Goal: Use online tool/utility: Use online tool/utility

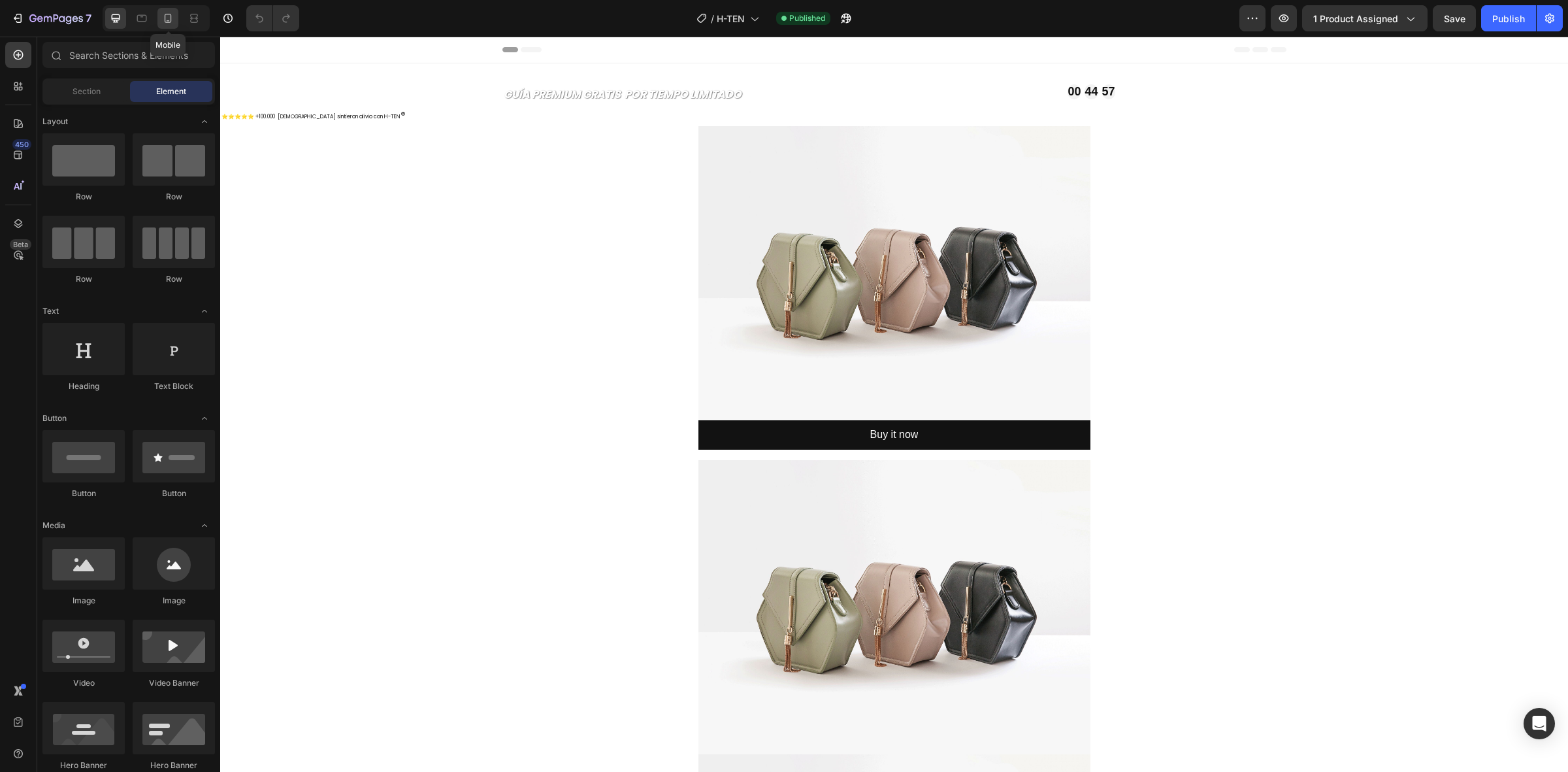
click at [162, 23] on icon at bounding box center [168, 18] width 13 height 13
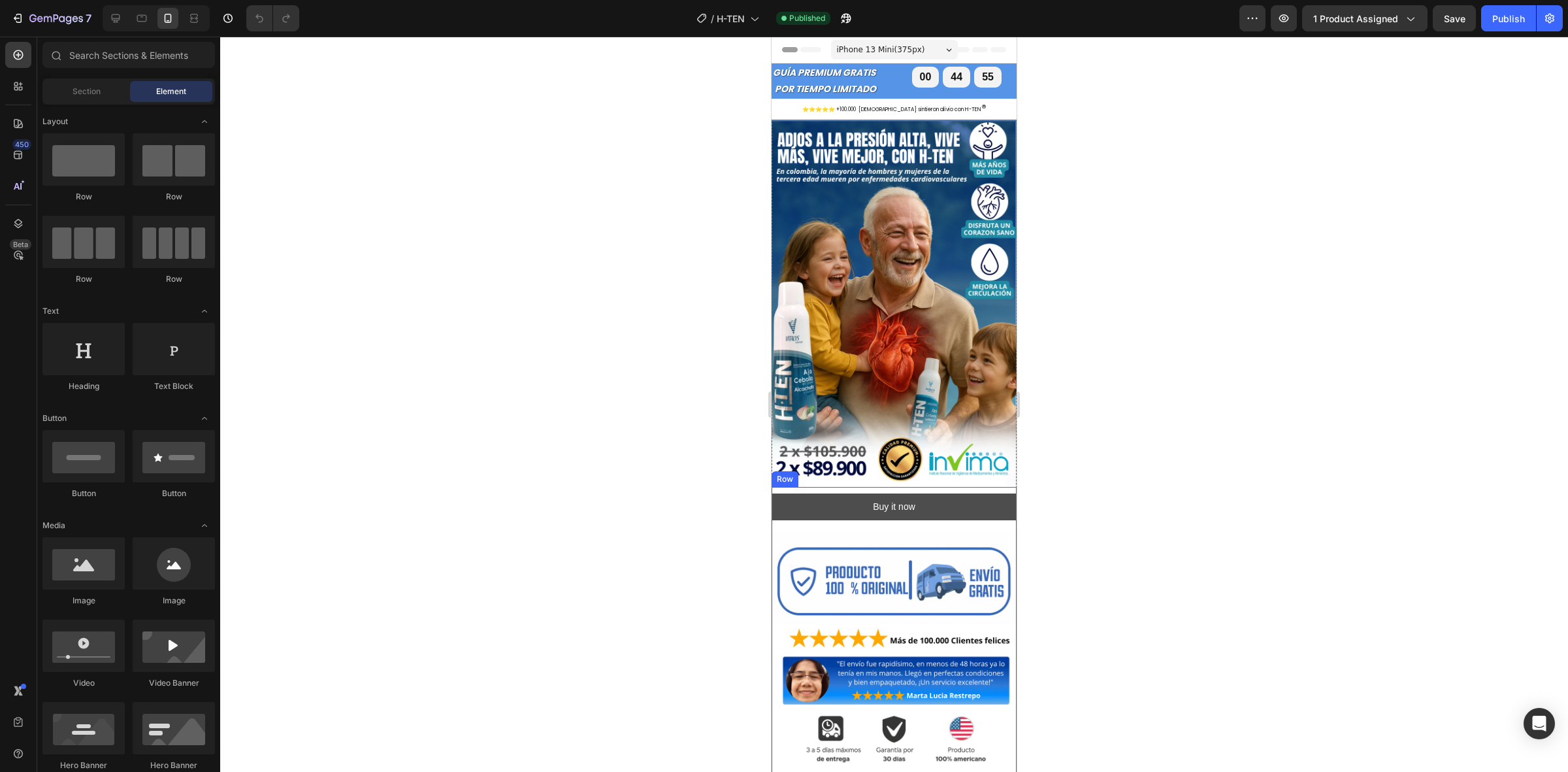
click at [961, 493] on button "Buy it now" at bounding box center [894, 506] width 245 height 27
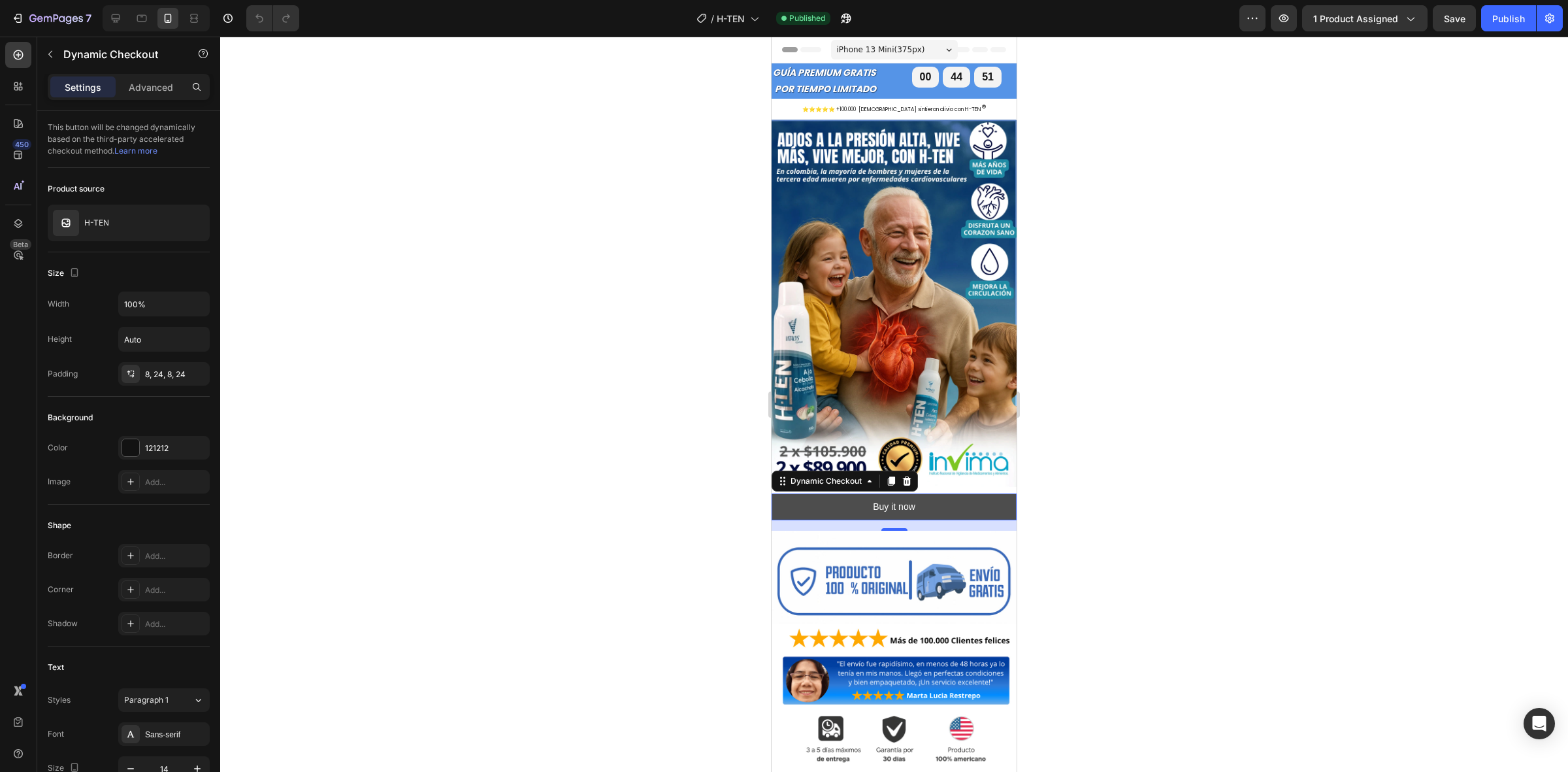
click at [961, 493] on button "Buy it now" at bounding box center [894, 506] width 245 height 27
click at [129, 90] on p "Advanced" at bounding box center [151, 87] width 45 height 14
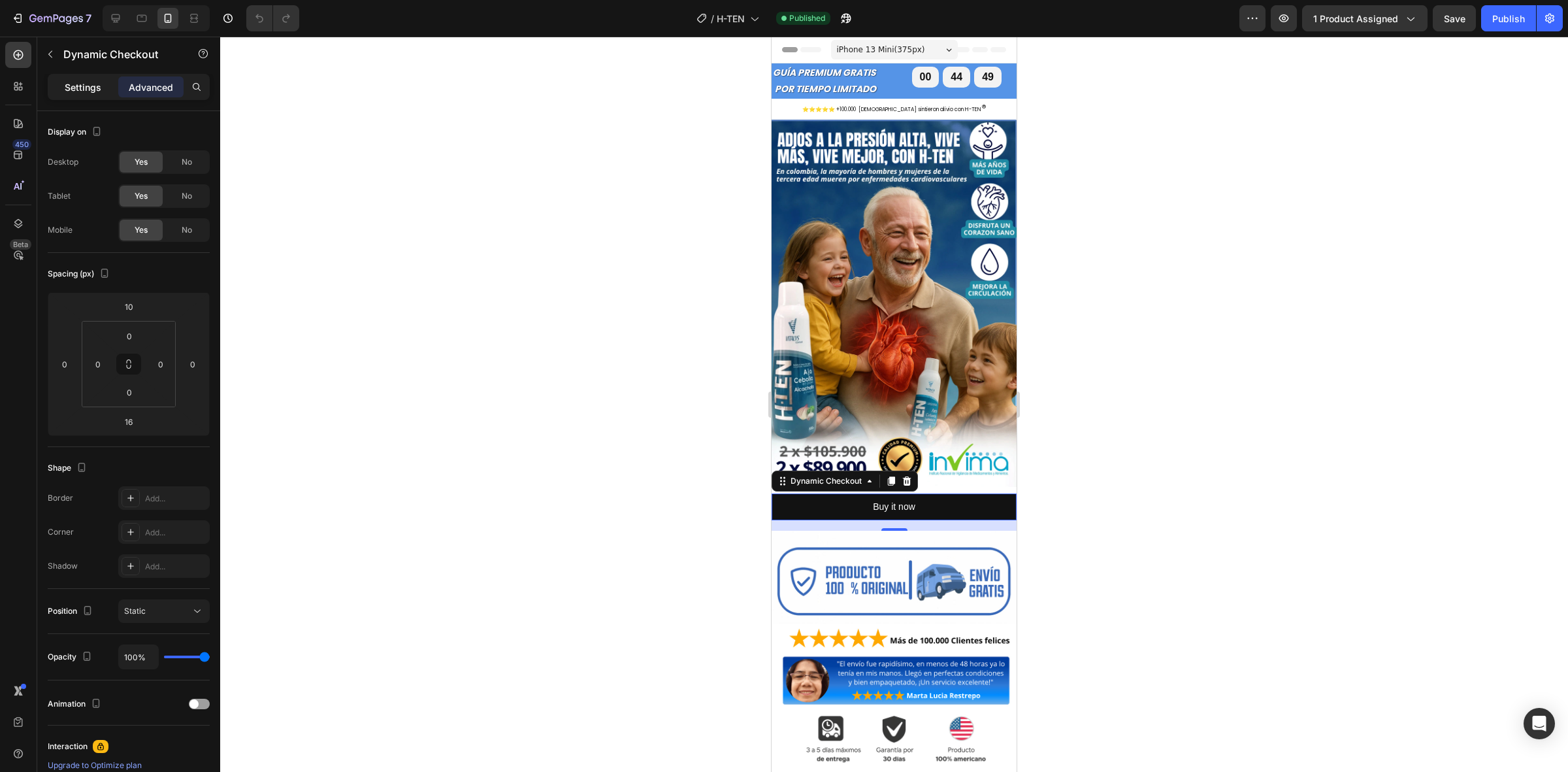
click at [97, 83] on p "Settings" at bounding box center [83, 87] width 37 height 14
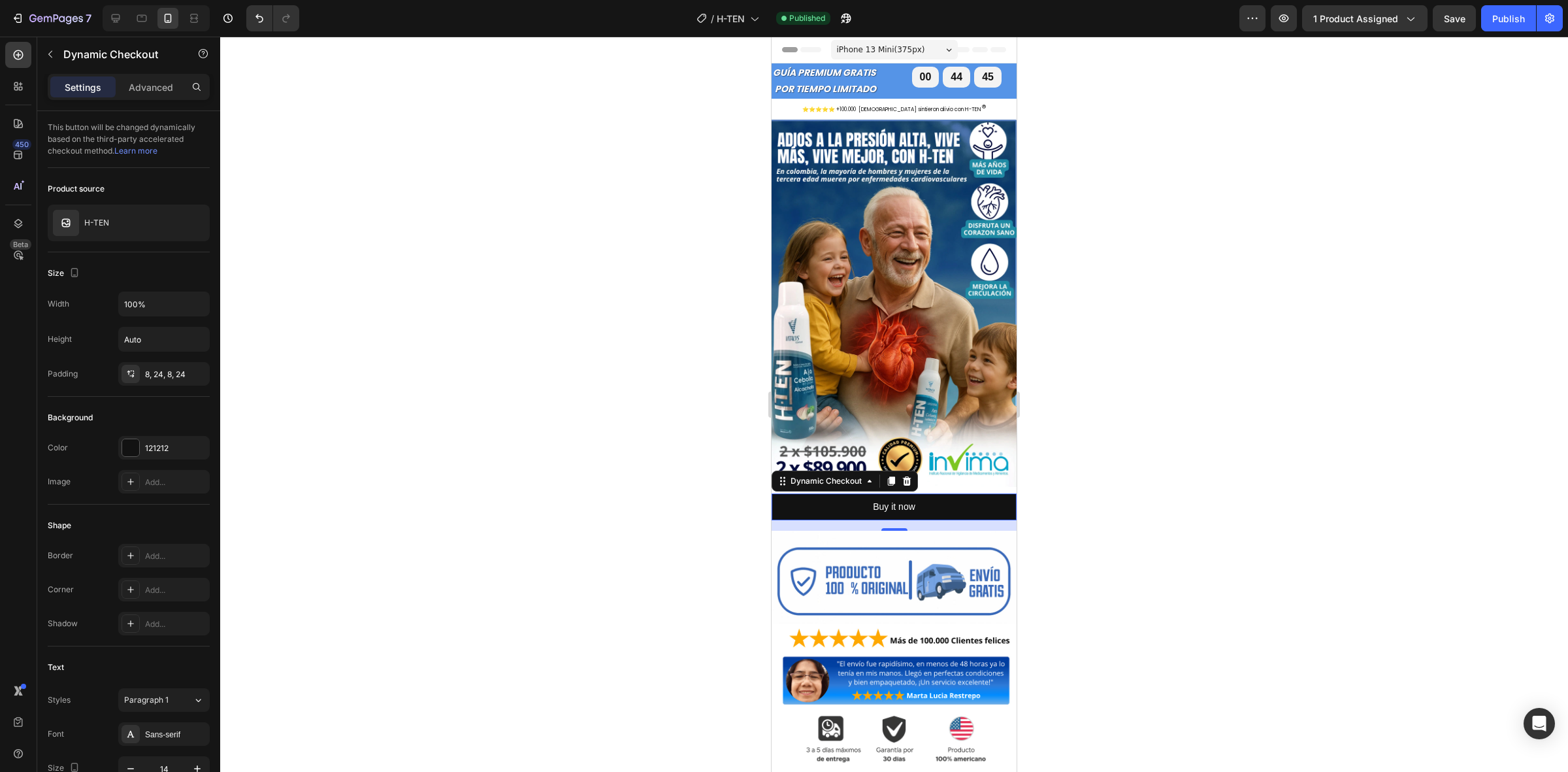
drag, startPoint x: 681, startPoint y: 385, endPoint x: 647, endPoint y: 377, distance: 34.9
click at [647, 377] on div at bounding box center [894, 404] width 1348 height 735
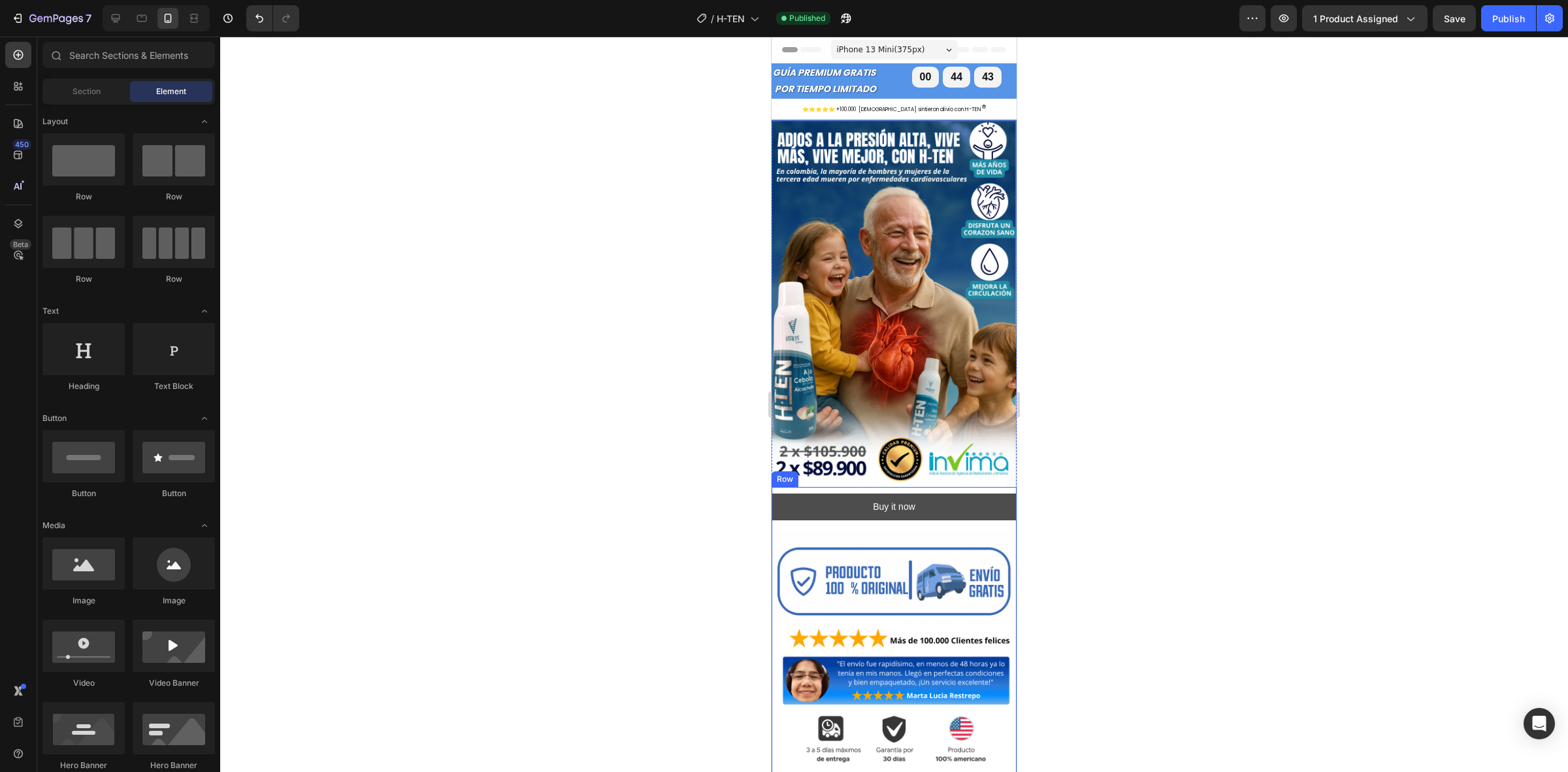
click at [817, 493] on button "Buy it now" at bounding box center [894, 506] width 245 height 27
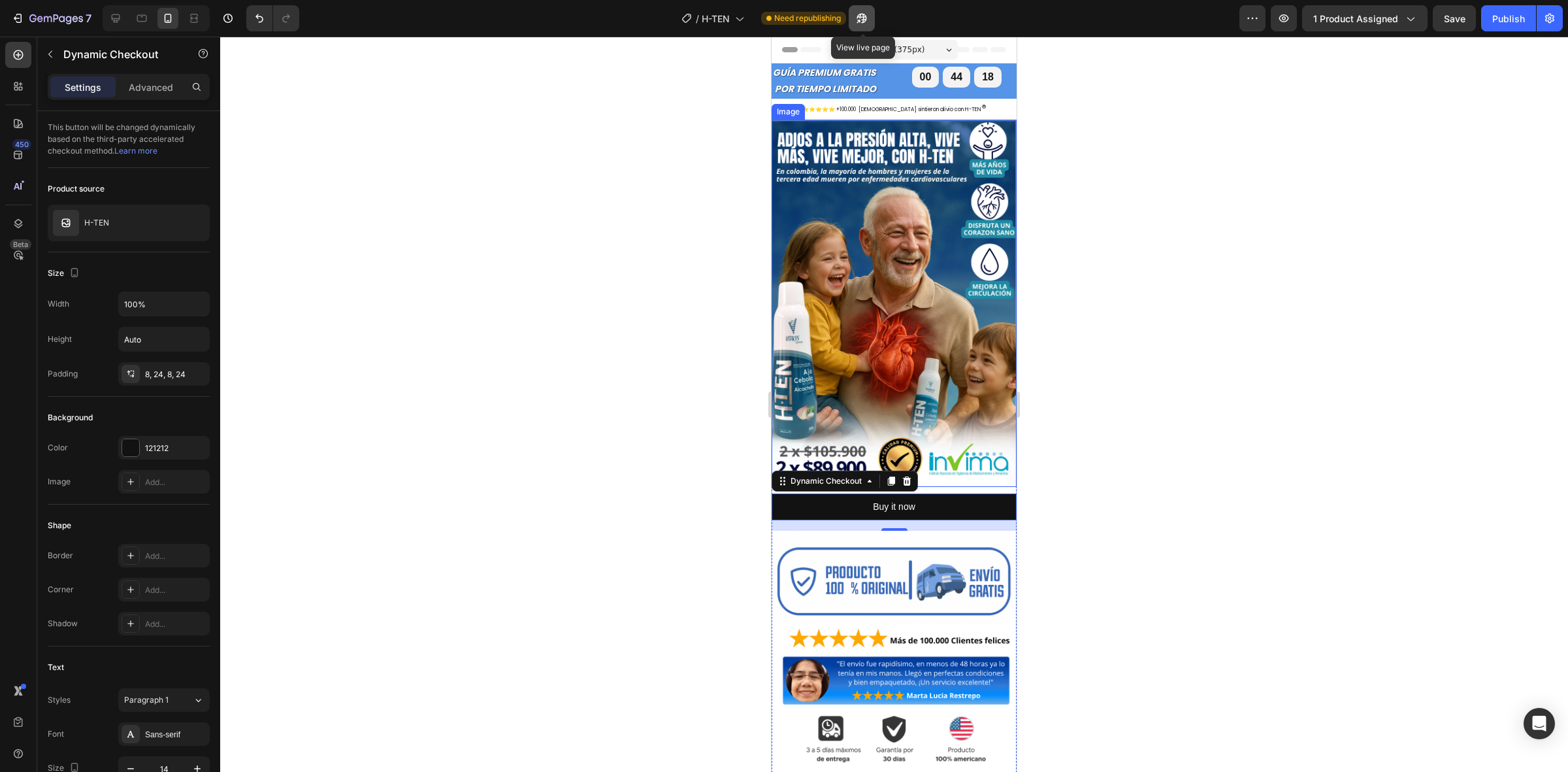
click at [861, 9] on button "button" at bounding box center [862, 18] width 26 height 26
click at [32, 23] on icon "button" at bounding box center [56, 19] width 54 height 11
